Goal: Navigation & Orientation: Find specific page/section

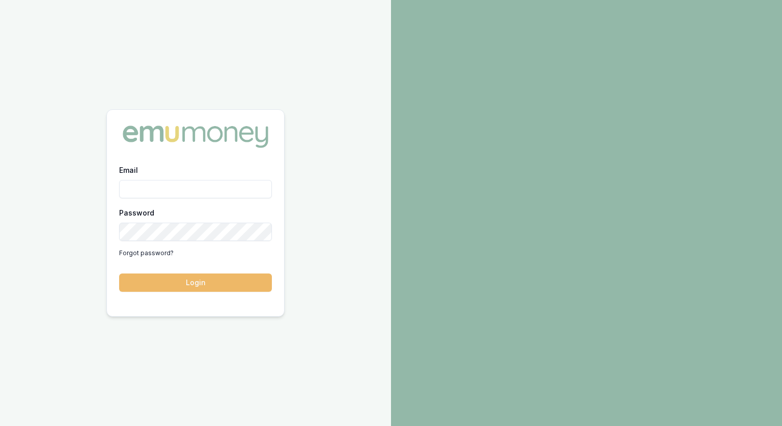
type input "[PERSON_NAME][EMAIL_ADDRESS][PERSON_NAME][DOMAIN_NAME]"
click at [213, 285] on button "Login" at bounding box center [195, 283] width 153 height 18
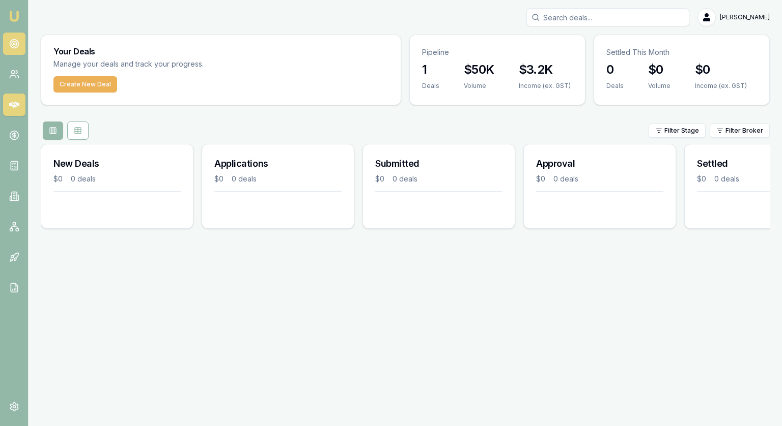
click at [12, 43] on circle at bounding box center [14, 43] width 5 height 5
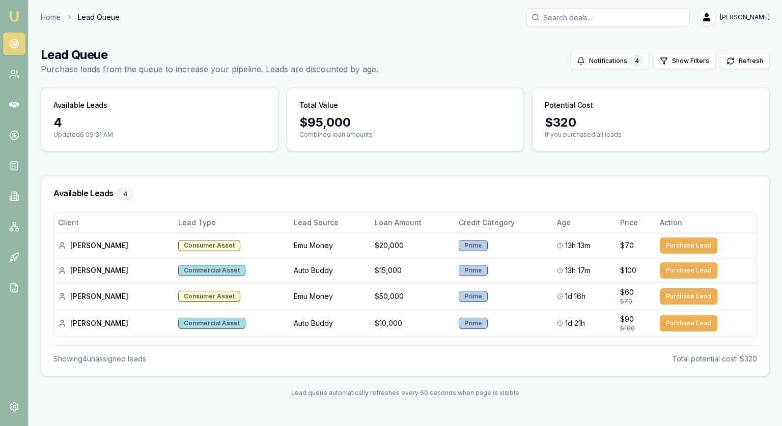
click at [18, 41] on icon at bounding box center [14, 44] width 10 height 10
